Goal: Connect with others: Connect with others

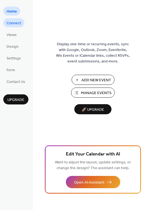
click at [15, 21] on span "Connect" at bounding box center [14, 23] width 14 height 6
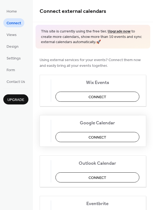
click at [87, 136] on button "Connect" at bounding box center [97, 137] width 84 height 10
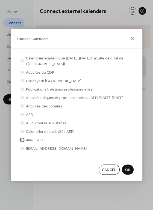
click at [23, 139] on div at bounding box center [21, 139] width 3 height 3
click at [22, 132] on div at bounding box center [21, 131] width 3 height 3
click at [22, 130] on div at bounding box center [21, 131] width 3 height 3
click at [20, 130] on div at bounding box center [21, 131] width 3 height 3
click at [23, 133] on div at bounding box center [21, 131] width 5 height 5
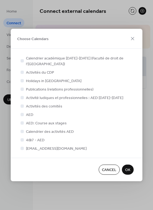
click at [22, 148] on div at bounding box center [21, 148] width 3 height 3
click at [22, 131] on div at bounding box center [21, 131] width 3 height 3
click at [22, 121] on div at bounding box center [21, 122] width 3 height 3
click at [22, 140] on icon at bounding box center [22, 140] width 2 height 2
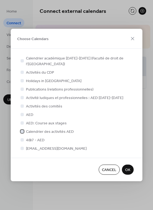
click at [22, 133] on div at bounding box center [21, 131] width 5 height 5
click at [22, 124] on div at bounding box center [21, 122] width 3 height 3
click at [22, 130] on div at bounding box center [21, 131] width 3 height 3
click at [22, 107] on div at bounding box center [21, 105] width 3 height 3
